Goal: Task Accomplishment & Management: Manage account settings

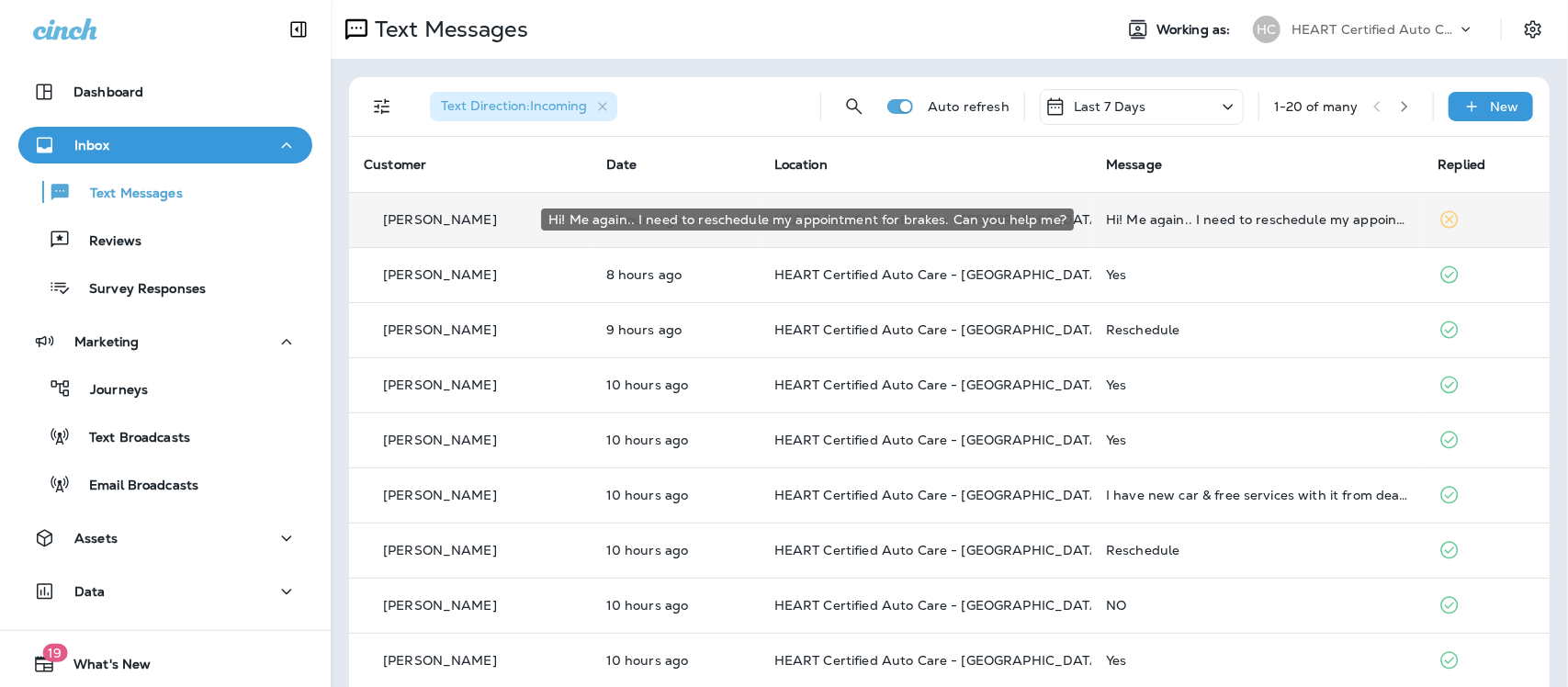
click at [1111, 221] on div "Hi! Me again.. I need to reschedule my appointment for brakes. Can you help me?" at bounding box center [1257, 219] width 302 height 14
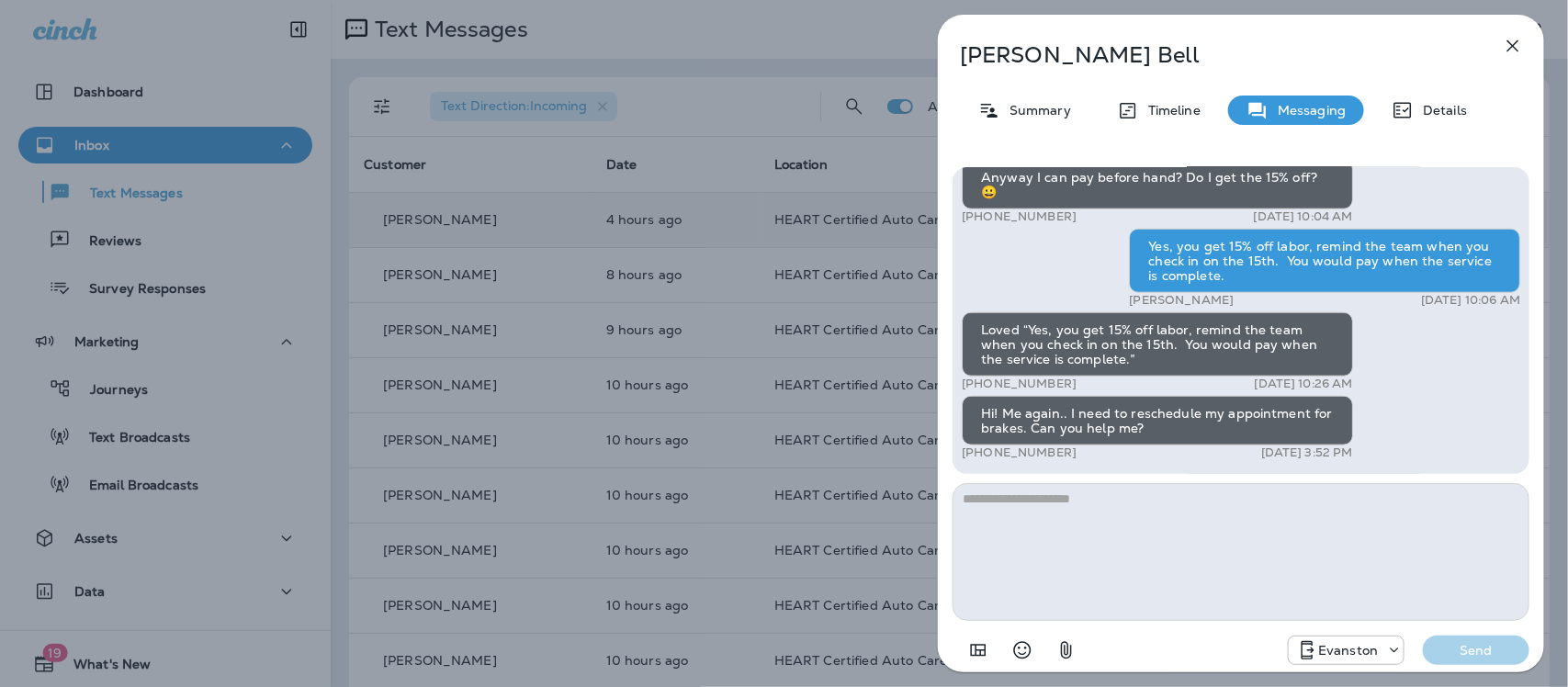
click at [1512, 43] on icon "button" at bounding box center [1512, 45] width 22 height 22
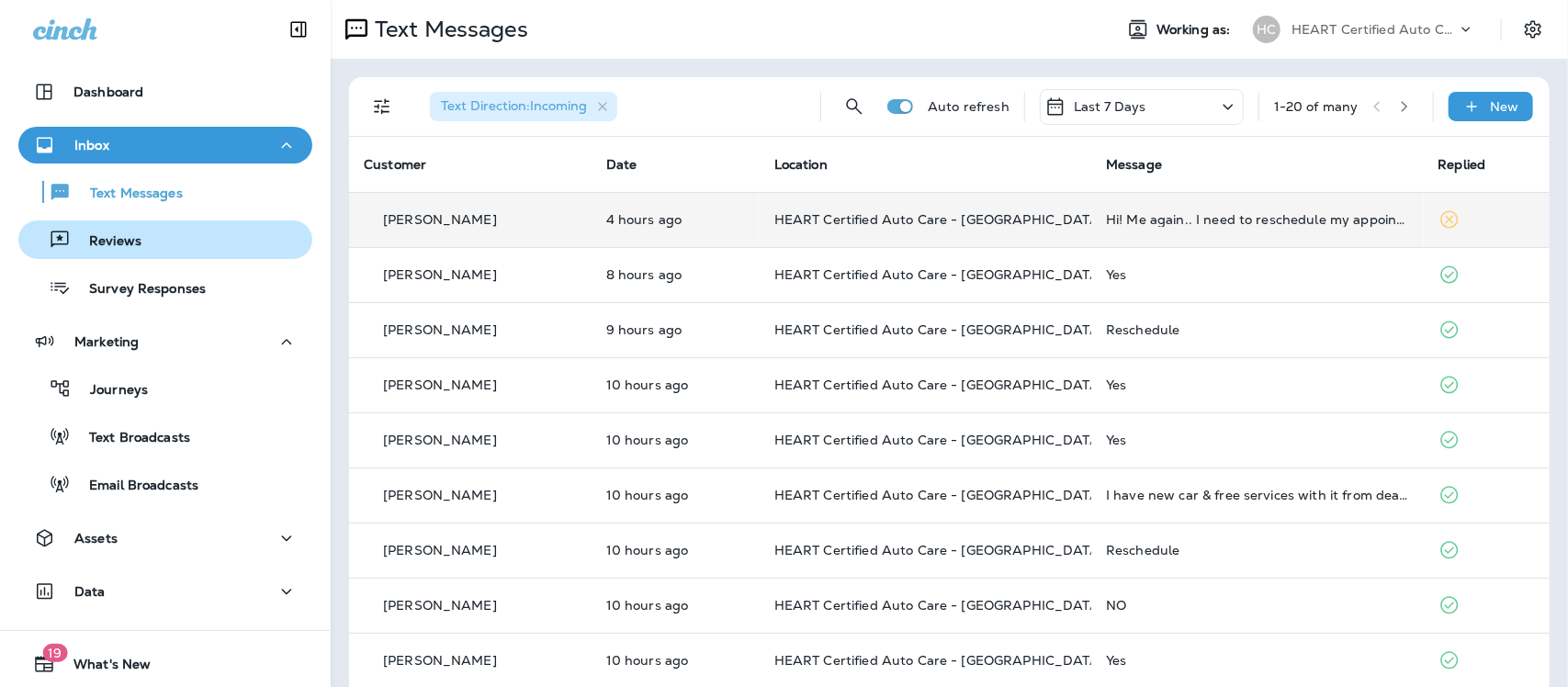
click at [112, 238] on p "Reviews" at bounding box center [107, 242] width 71 height 17
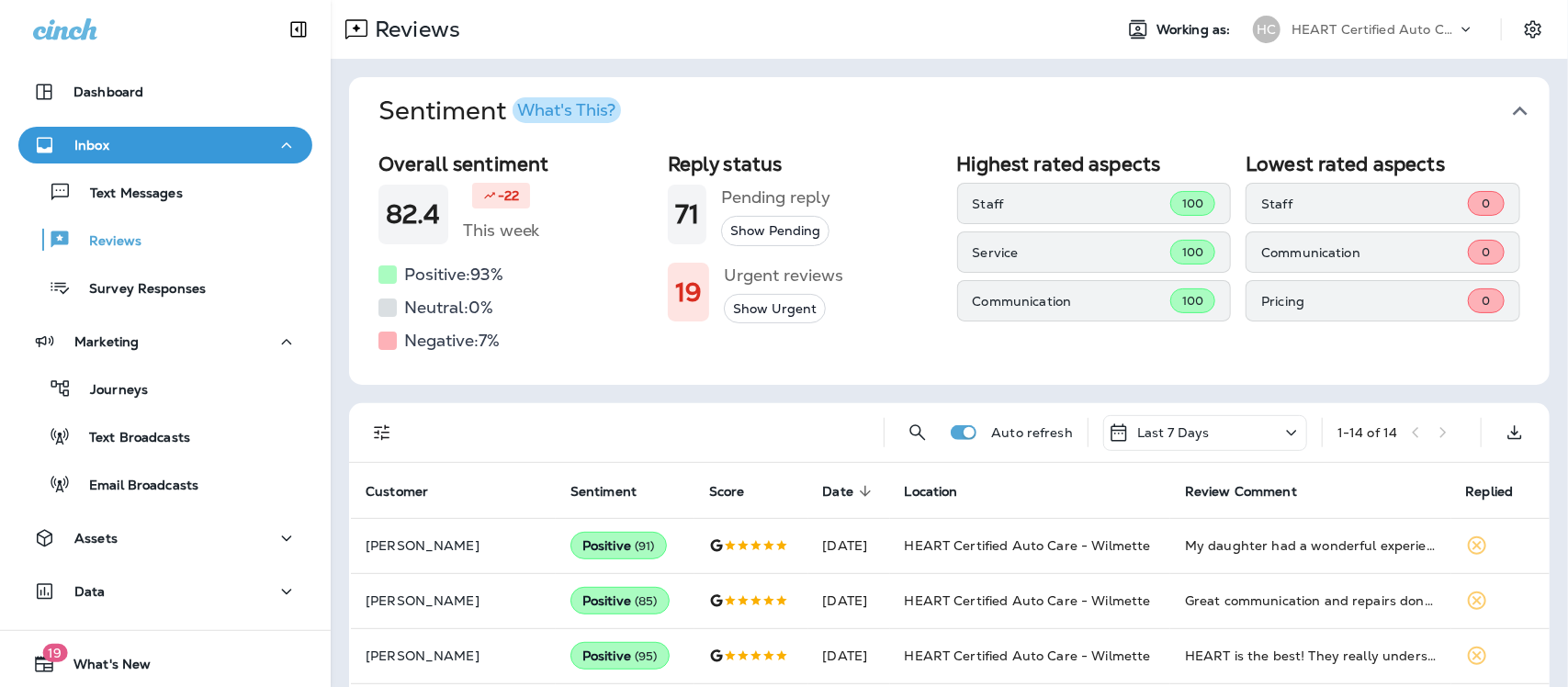
click at [1512, 109] on icon "button" at bounding box center [1519, 111] width 14 height 10
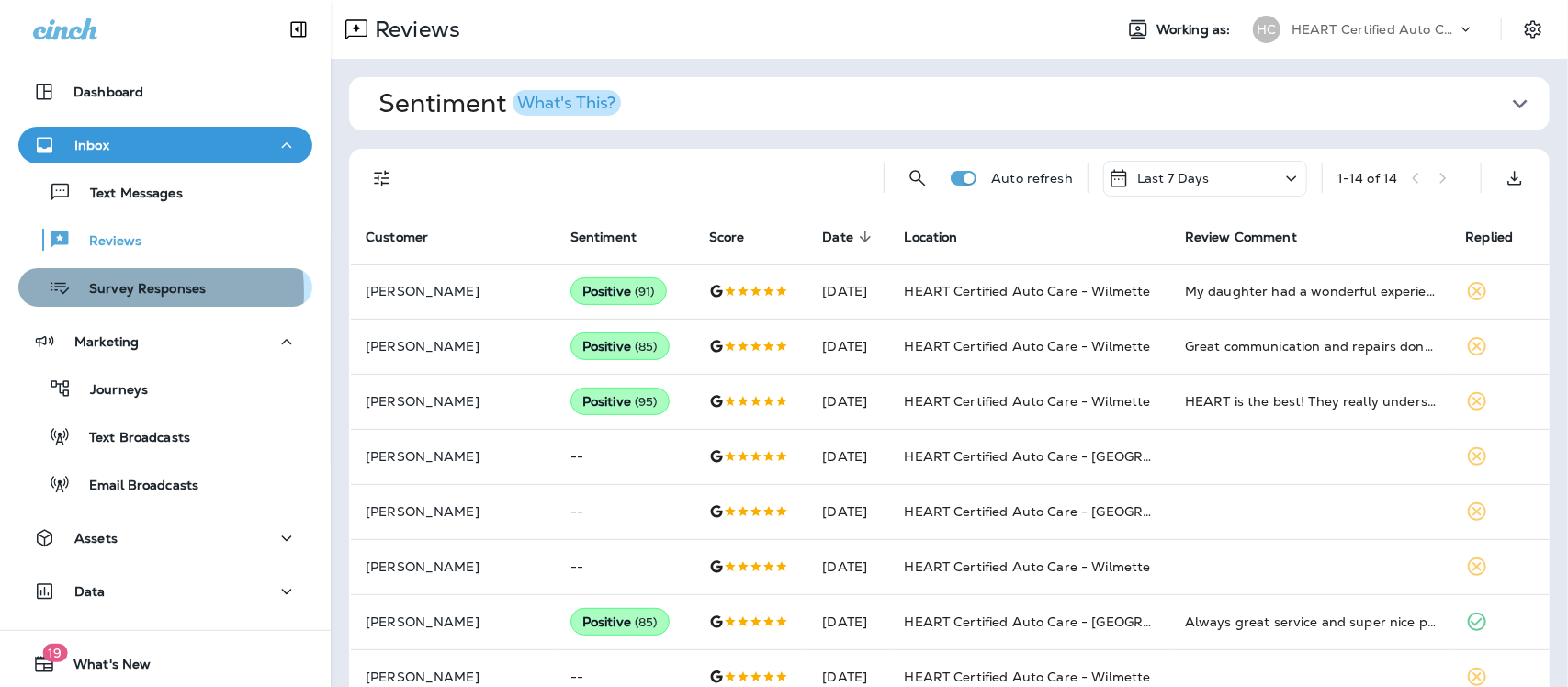
click at [115, 292] on p "Survey Responses" at bounding box center [138, 289] width 135 height 17
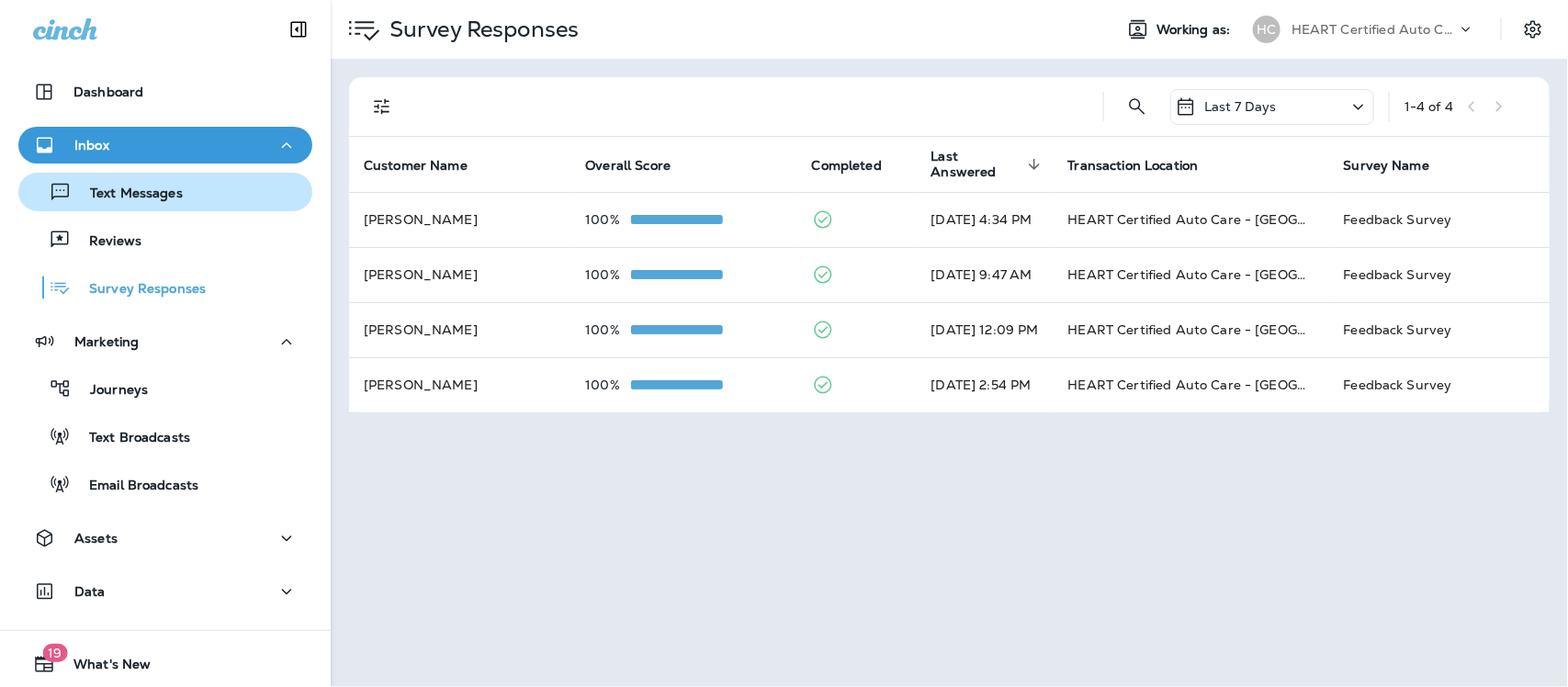
click at [134, 193] on p "Text Messages" at bounding box center [128, 194] width 112 height 17
